Goal: Navigation & Orientation: Find specific page/section

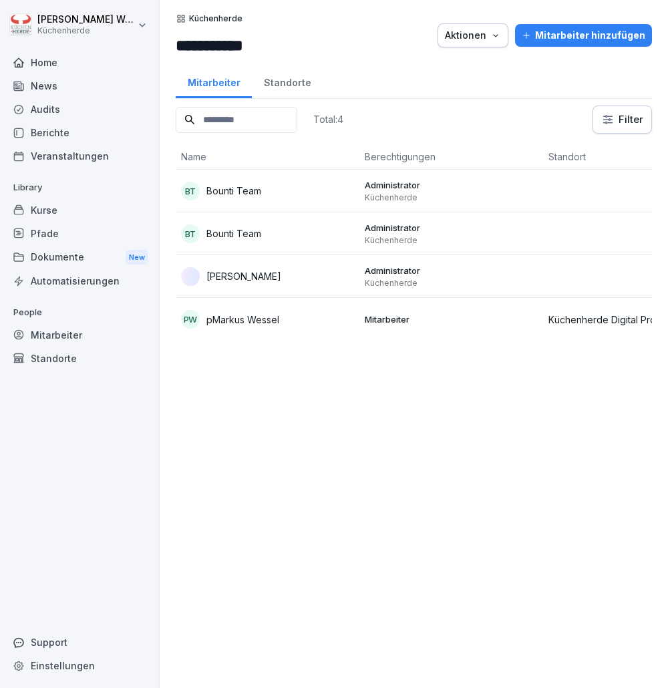
click at [53, 218] on div "Kurse" at bounding box center [80, 209] width 146 height 23
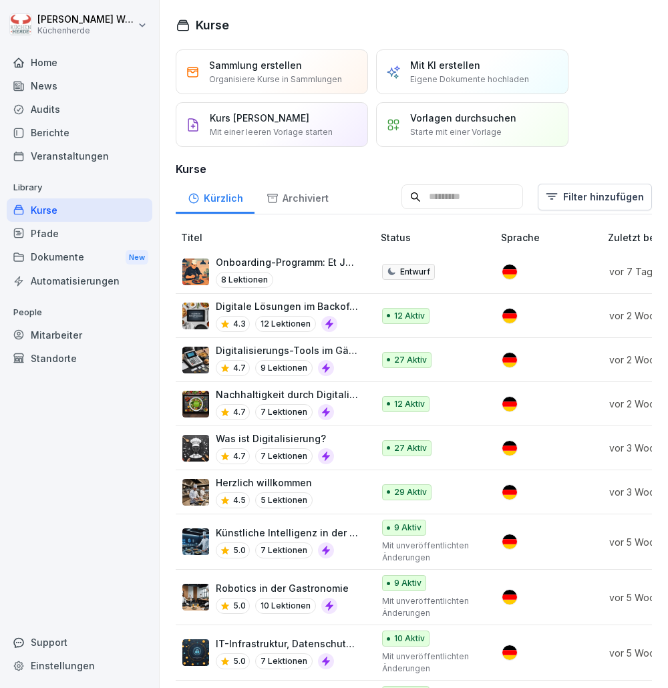
click at [74, 49] on div at bounding box center [80, 47] width 146 height 8
click at [67, 55] on div "Home" at bounding box center [80, 62] width 146 height 23
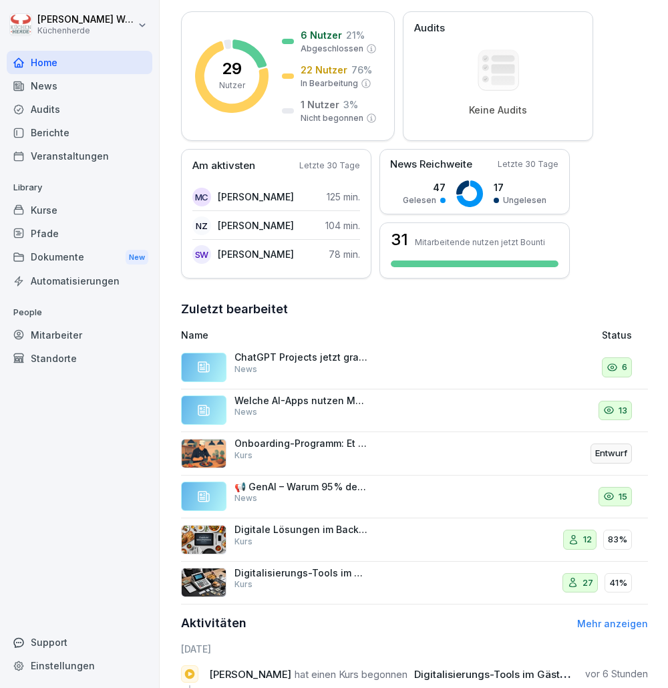
scroll to position [200, 0]
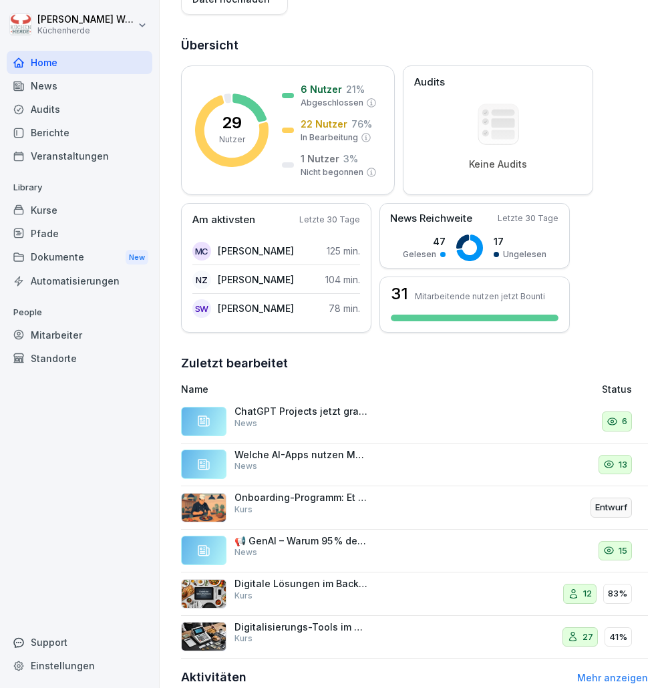
click at [65, 213] on div "Kurse" at bounding box center [80, 209] width 146 height 23
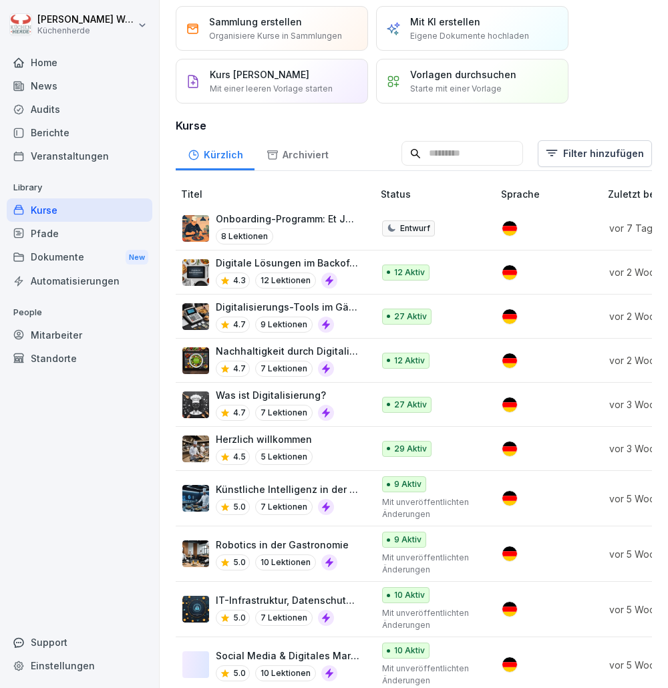
scroll to position [67, 0]
